Goal: Find contact information: Find contact information

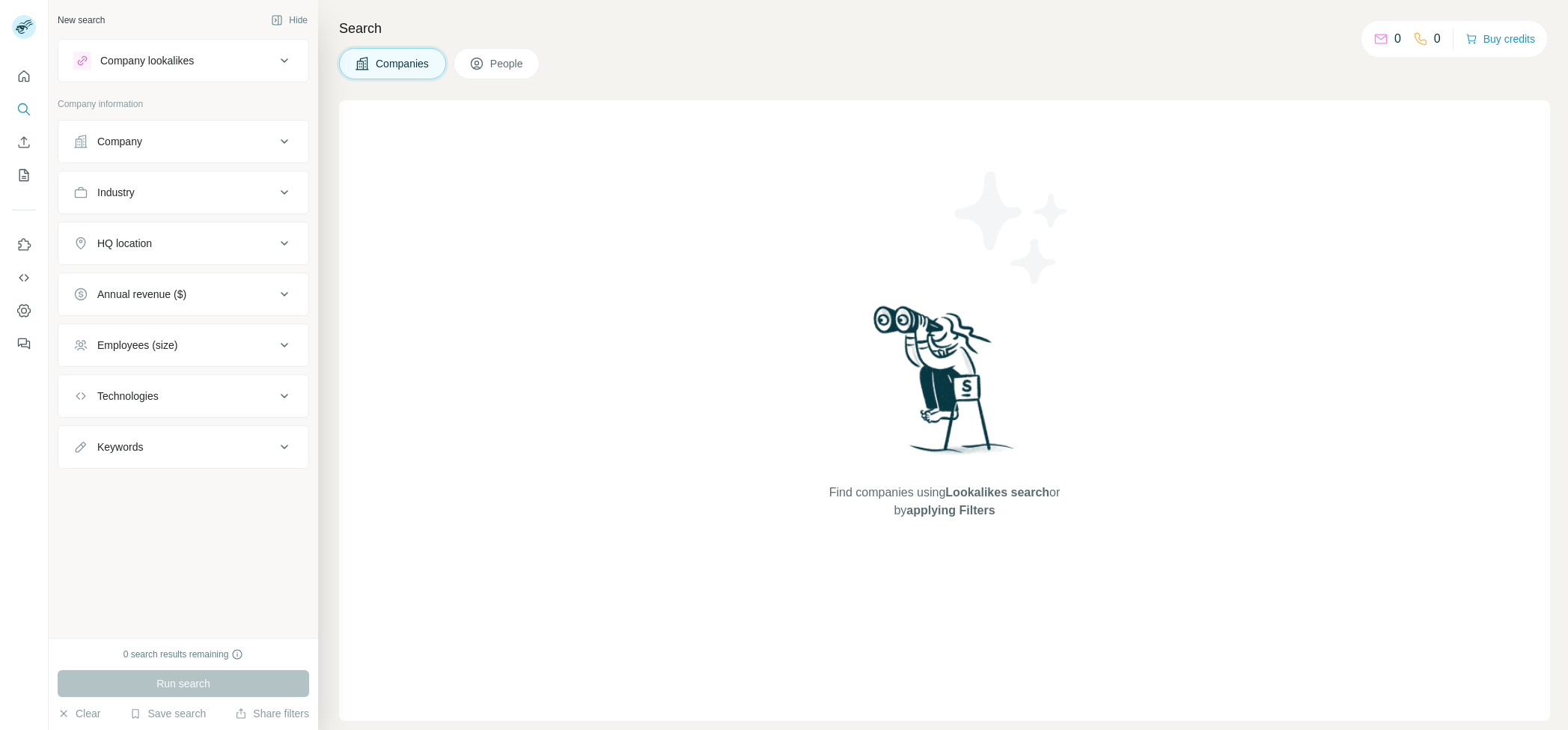
click at [142, 144] on div "Company" at bounding box center [119, 141] width 45 height 15
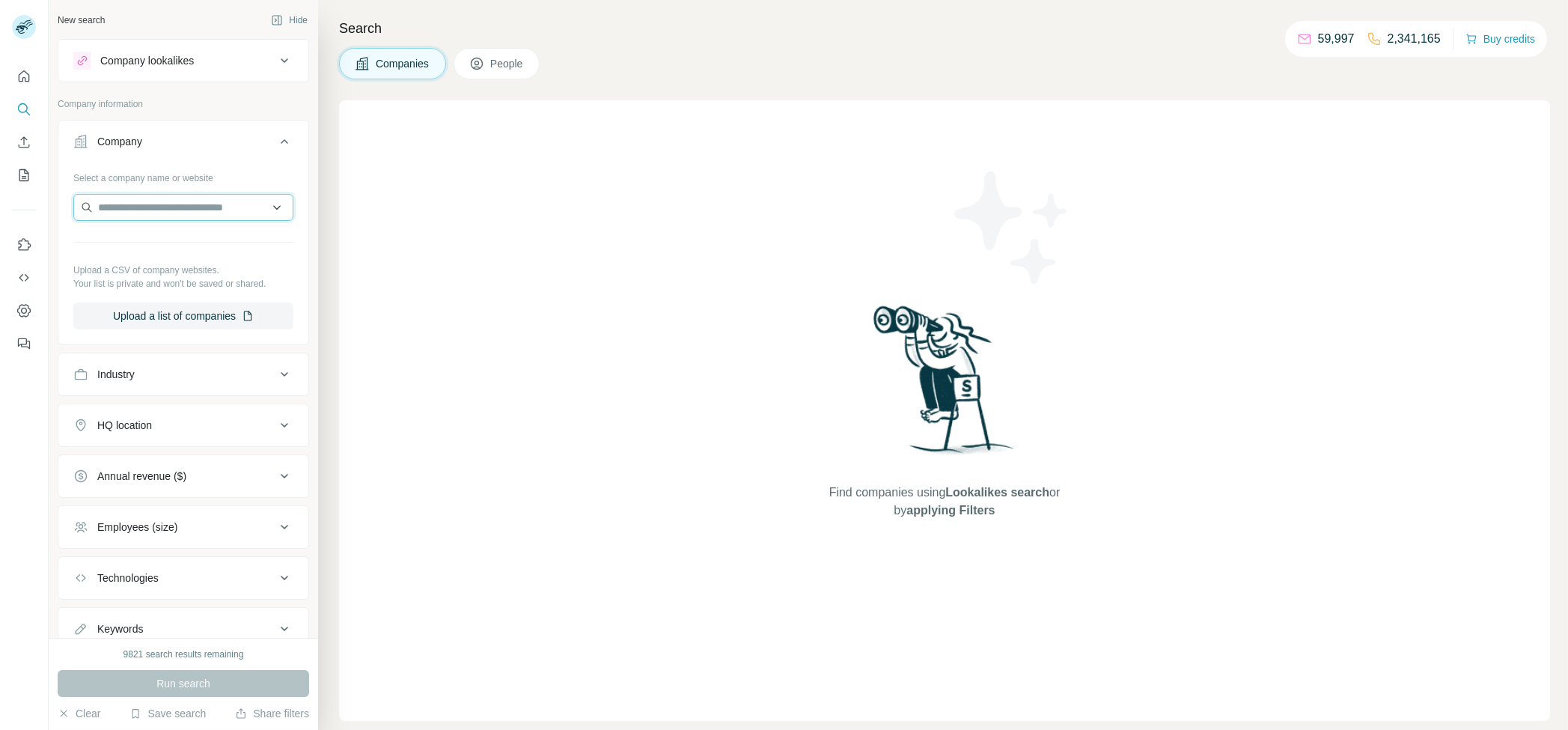
click at [164, 209] on input "text" at bounding box center [183, 207] width 220 height 27
paste input "**********"
type input "**********"
click at [193, 249] on div "Cosmeta [DOMAIN_NAME]" at bounding box center [183, 248] width 213 height 41
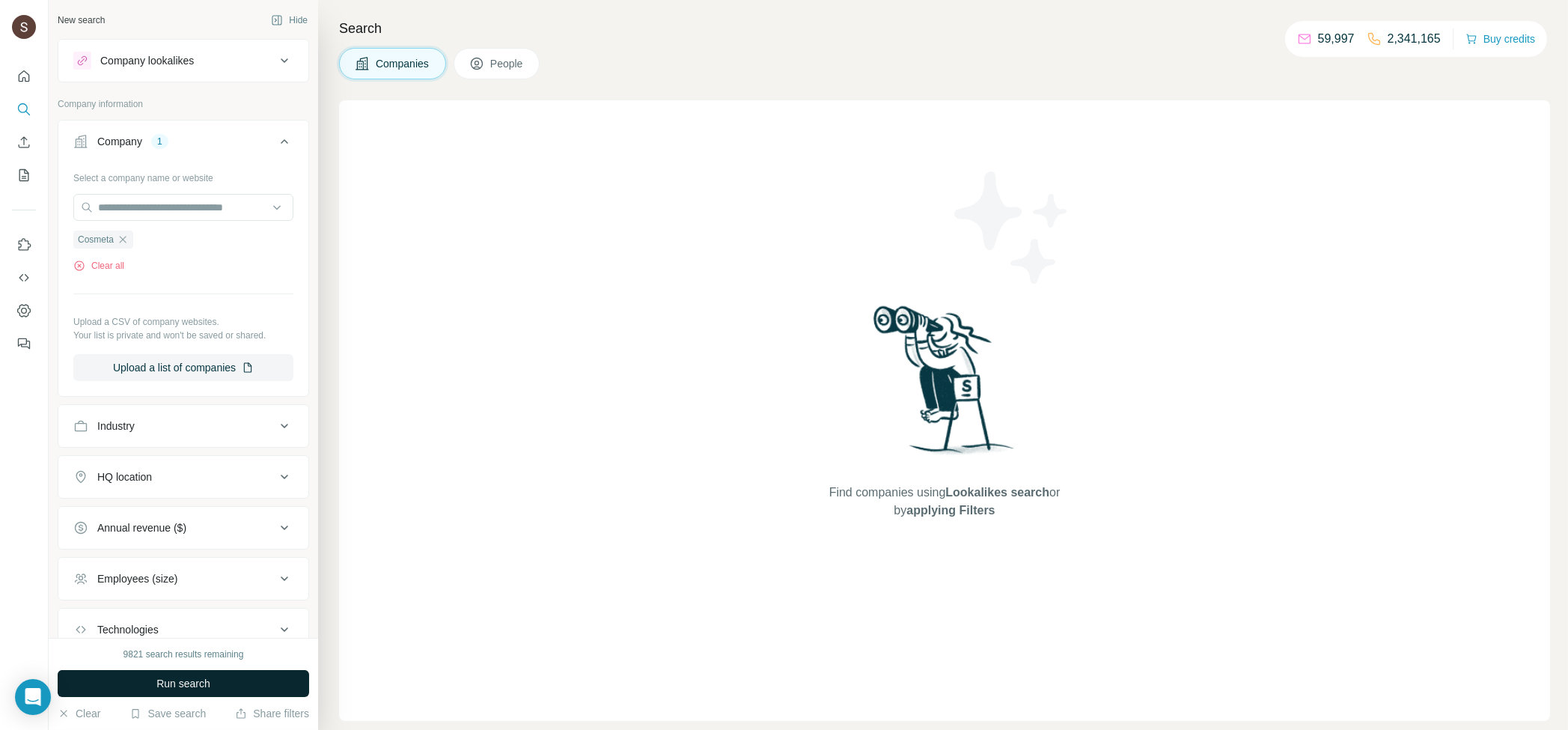
click at [219, 682] on button "Run search" at bounding box center [183, 683] width 251 height 27
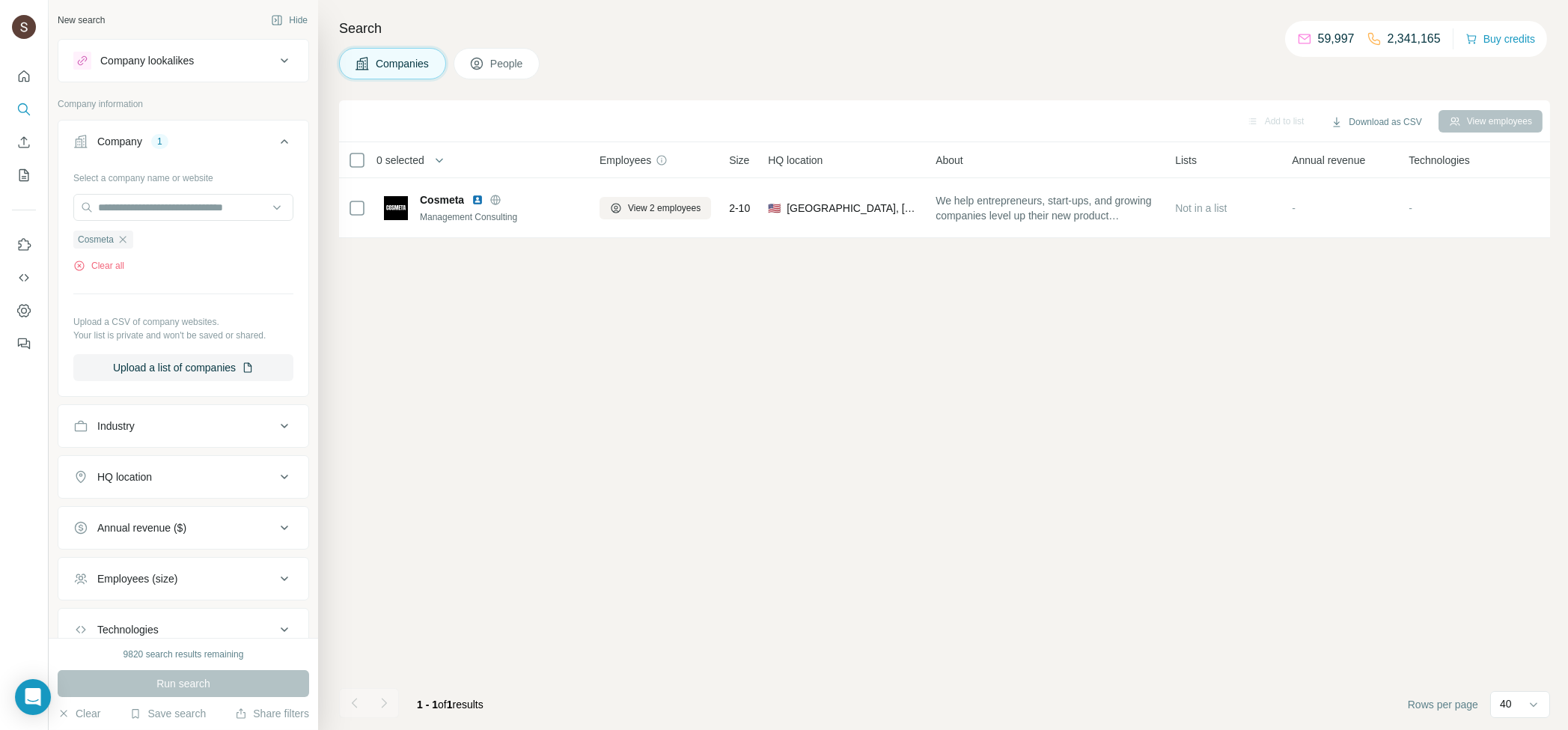
click at [499, 63] on span "People" at bounding box center [507, 64] width 34 height 15
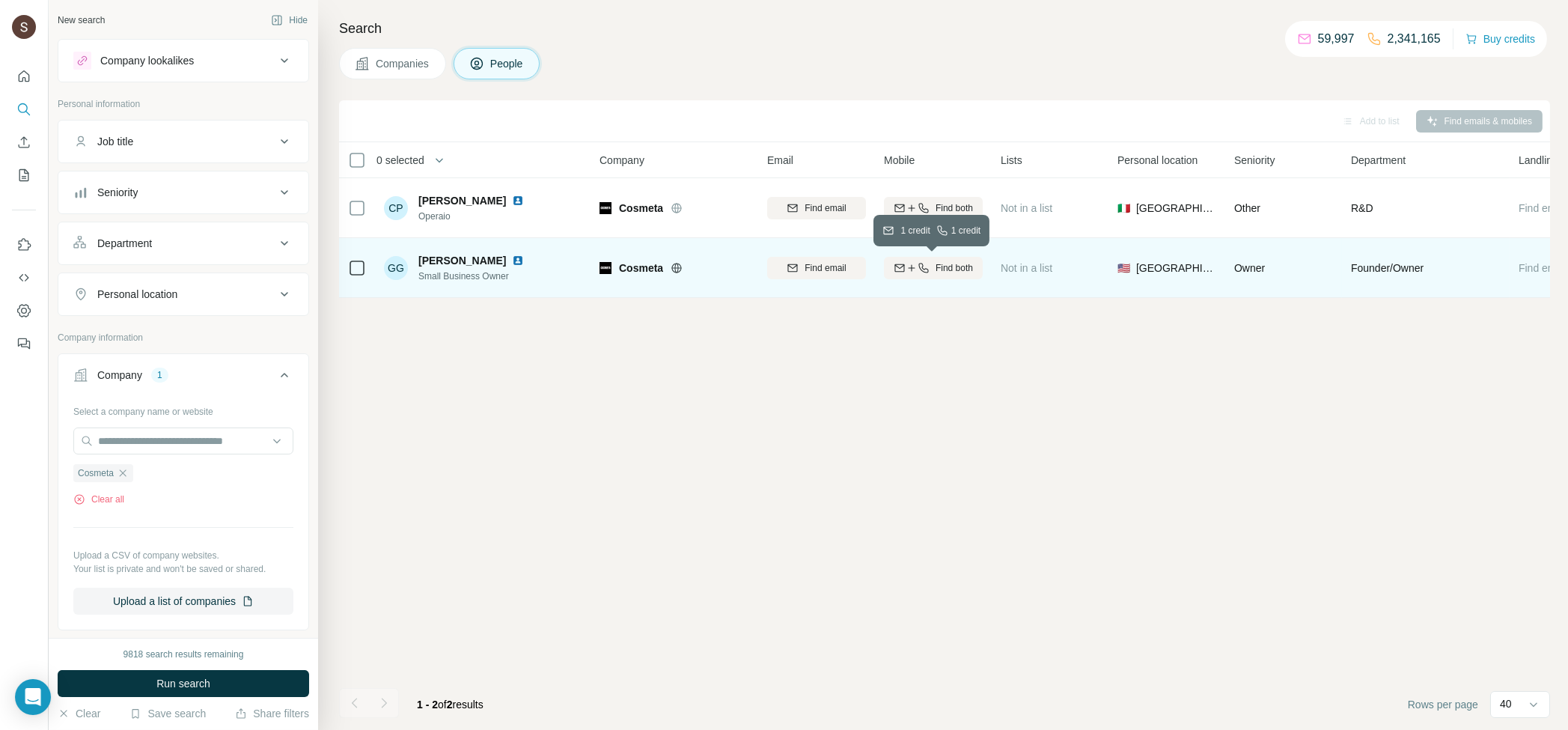
click at [955, 275] on button "Find both" at bounding box center [933, 268] width 99 height 22
click at [919, 268] on div "Finding mobile" at bounding box center [933, 267] width 99 height 42
click at [935, 266] on div "Mobile not found" at bounding box center [933, 267] width 99 height 42
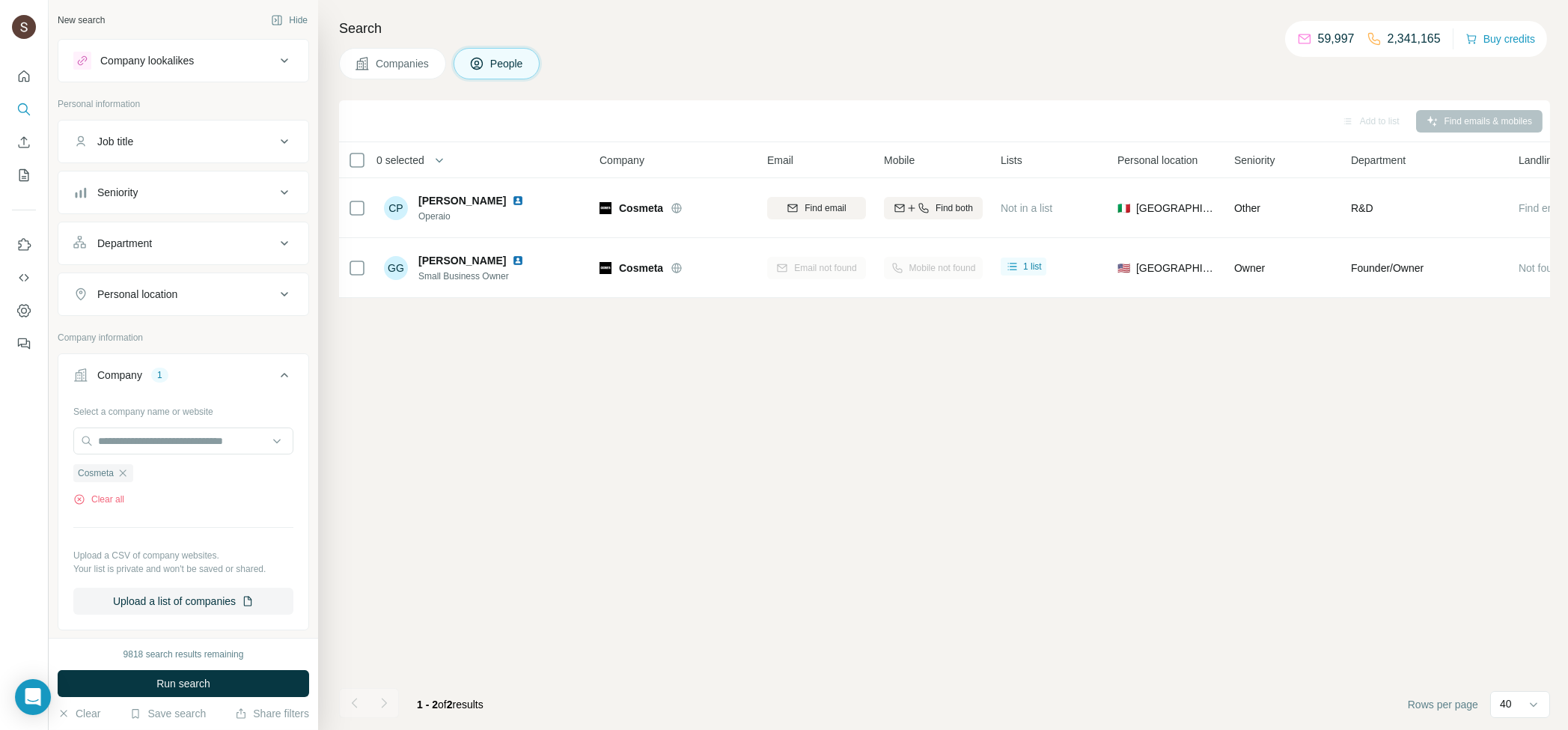
scroll to position [0, 76]
